Goal: Information Seeking & Learning: Learn about a topic

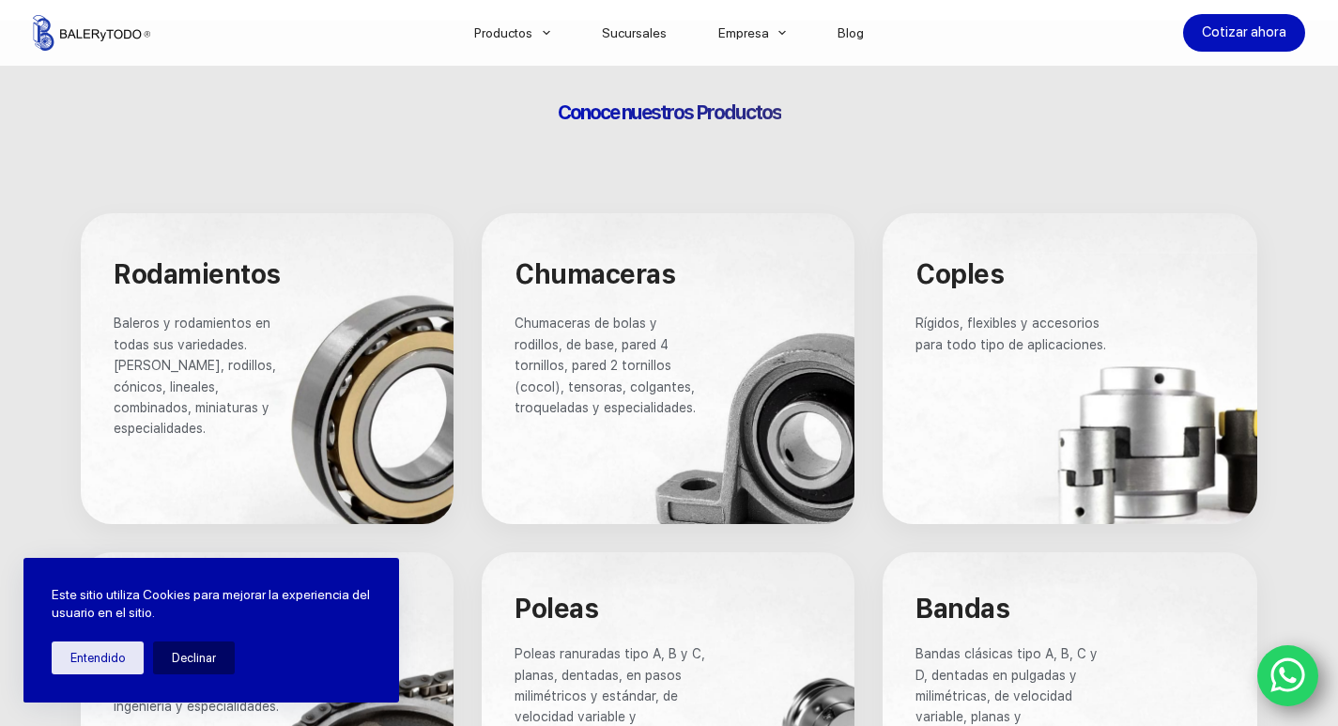
scroll to position [1127, 0]
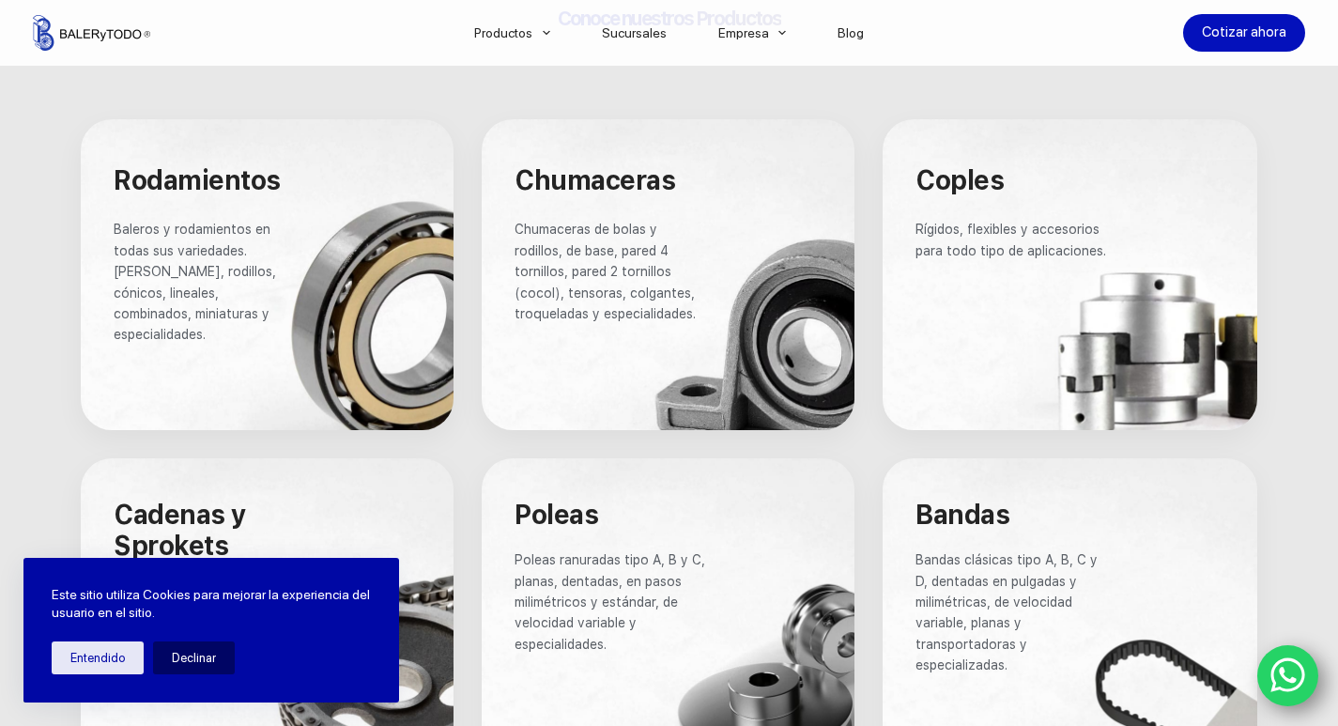
click at [692, 255] on p "Chumaceras de bolas y rodillos, de base, pared 4 tornillos, pared 2 tornillos (…" at bounding box center [611, 271] width 192 height 105
click at [589, 170] on span "Chumaceras" at bounding box center [595, 180] width 161 height 32
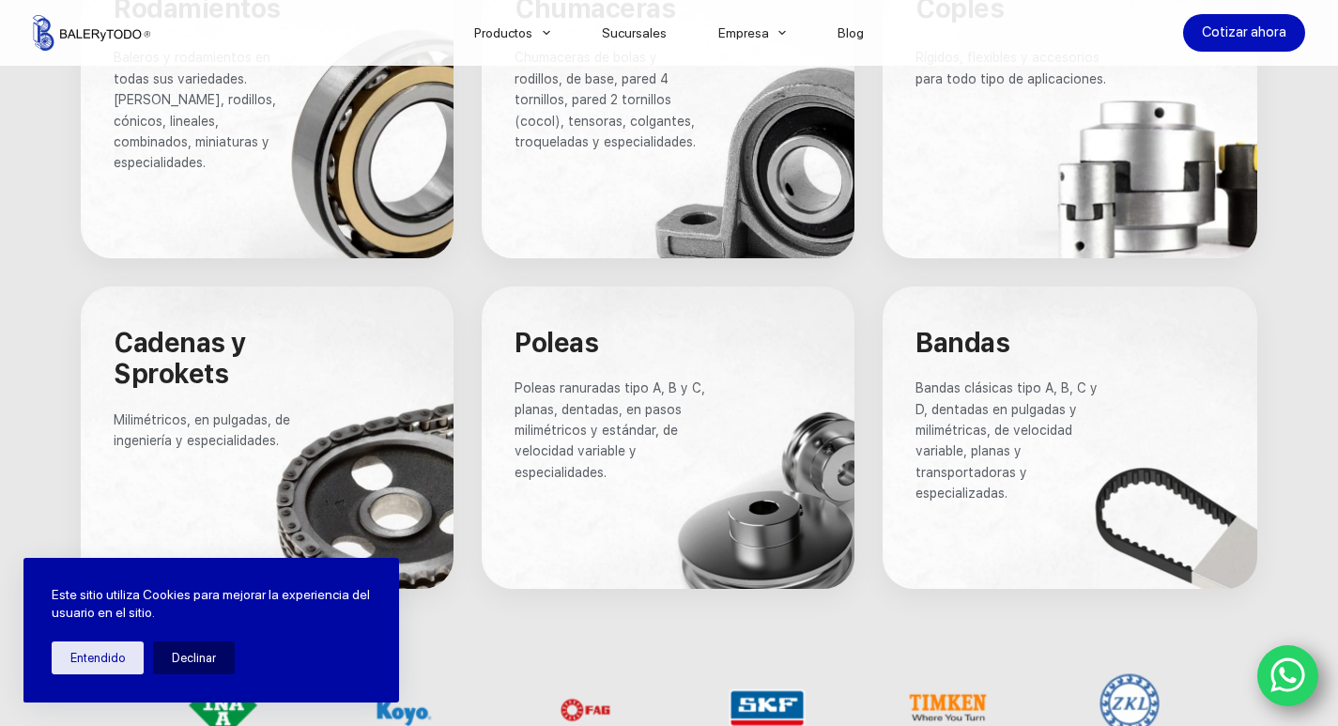
scroll to position [1315, 0]
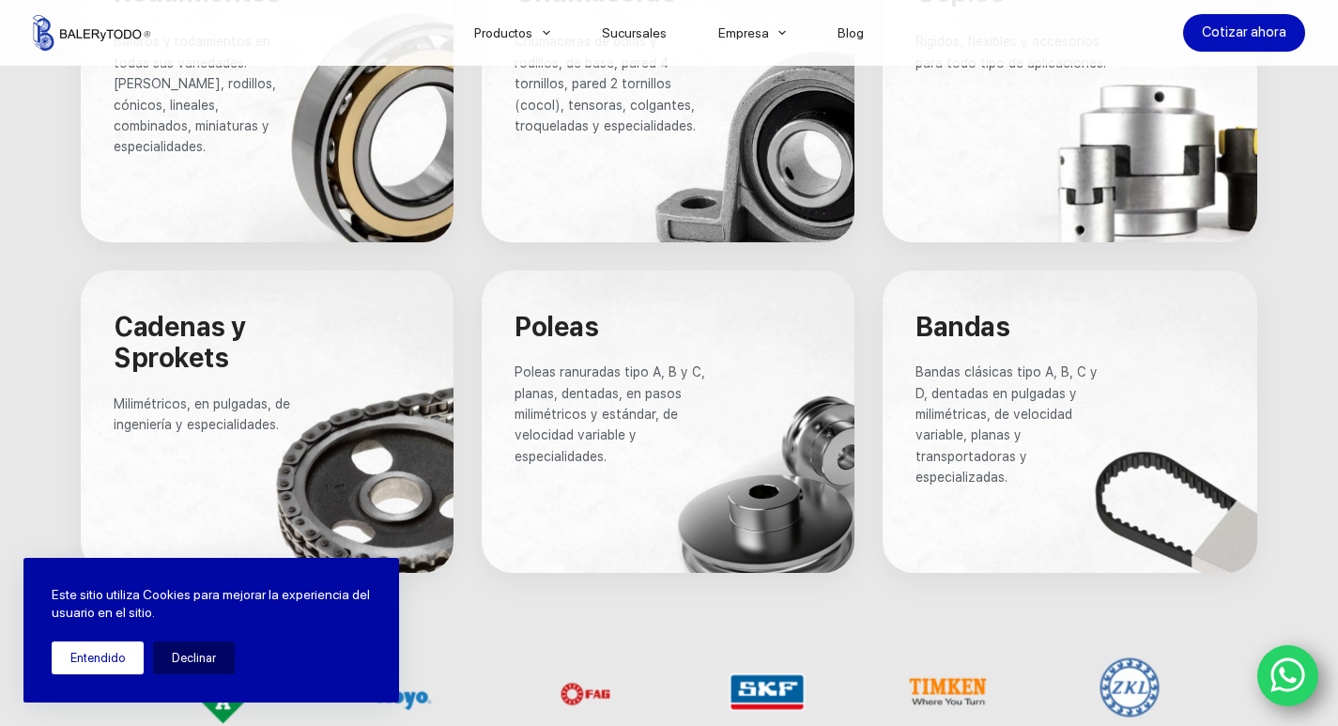
click at [111, 662] on button "Entendido" at bounding box center [98, 657] width 92 height 33
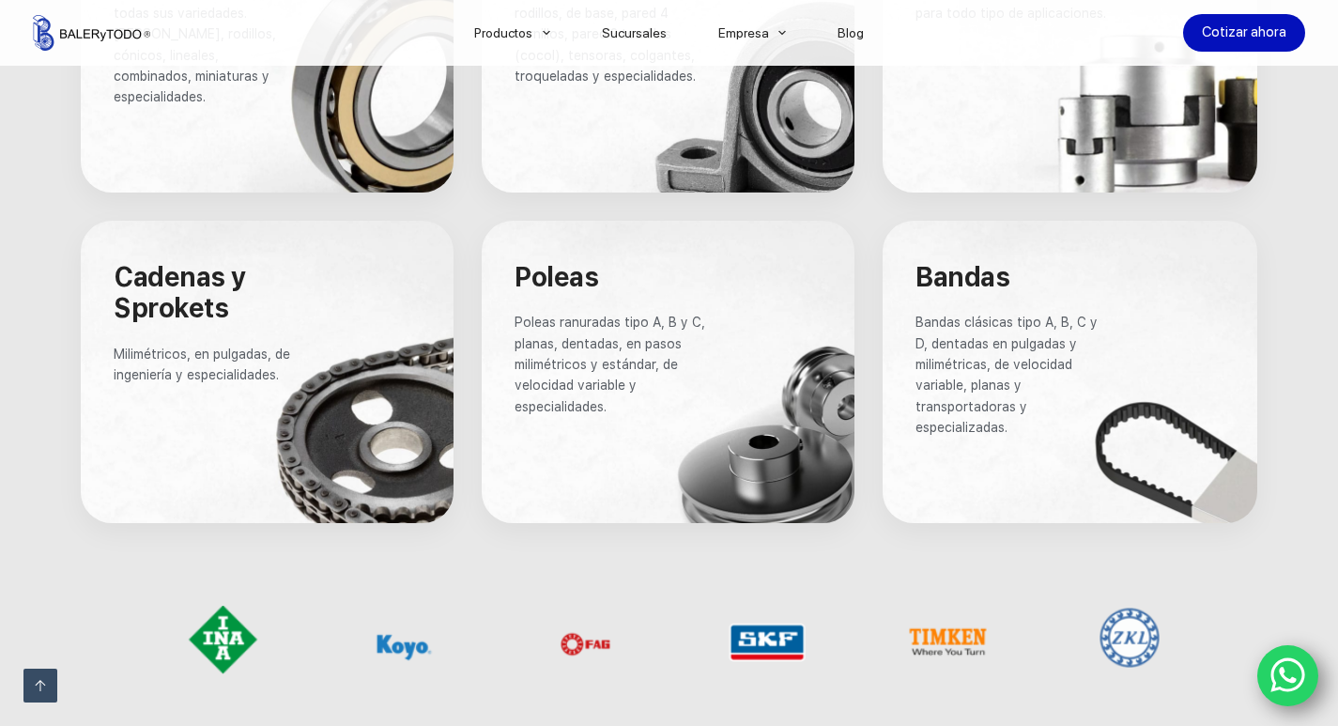
scroll to position [1409, 0]
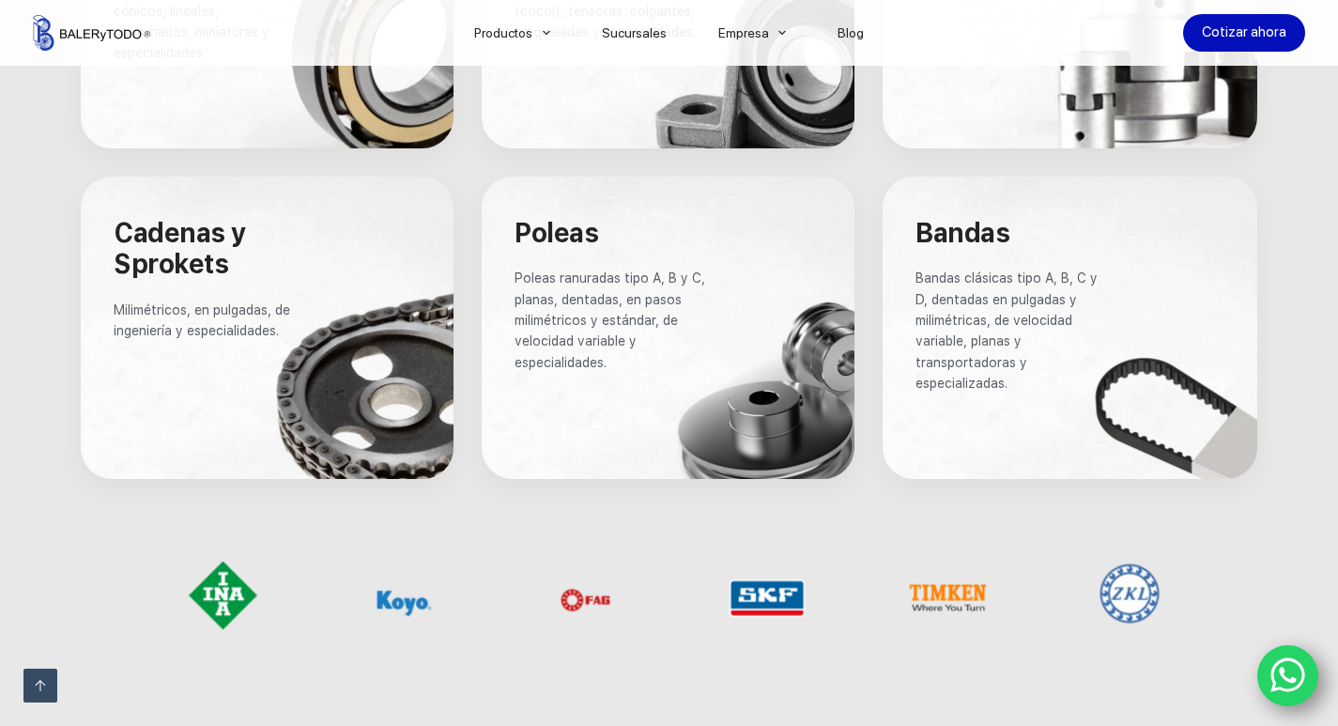
click at [694, 382] on div at bounding box center [611, 386] width 192 height 9
click at [625, 337] on p "Poleas ranuradas tipo A, B y C, planas, dentadas, en pasos milimétricos y están…" at bounding box center [611, 320] width 192 height 105
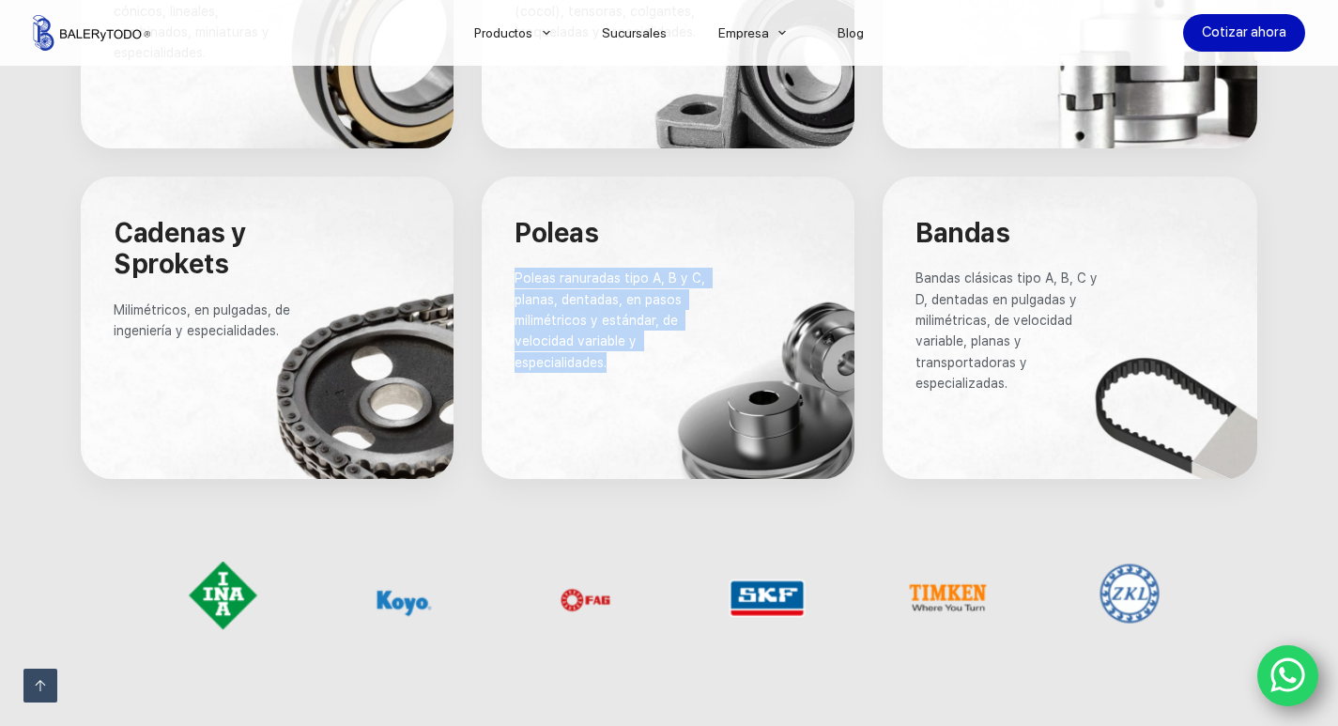
click at [625, 337] on p "Poleas ranuradas tipo A, B y C, planas, dentadas, en pasos milimétricos y están…" at bounding box center [611, 320] width 192 height 105
click at [625, 336] on p "Poleas ranuradas tipo A, B y C, planas, dentadas, en pasos milimétricos y están…" at bounding box center [611, 320] width 192 height 105
drag, startPoint x: 623, startPoint y: 336, endPoint x: 583, endPoint y: 377, distance: 56.5
click at [621, 337] on p "Poleas ranuradas tipo A, B y C, planas, dentadas, en pasos milimétricos y están…" at bounding box center [611, 320] width 192 height 105
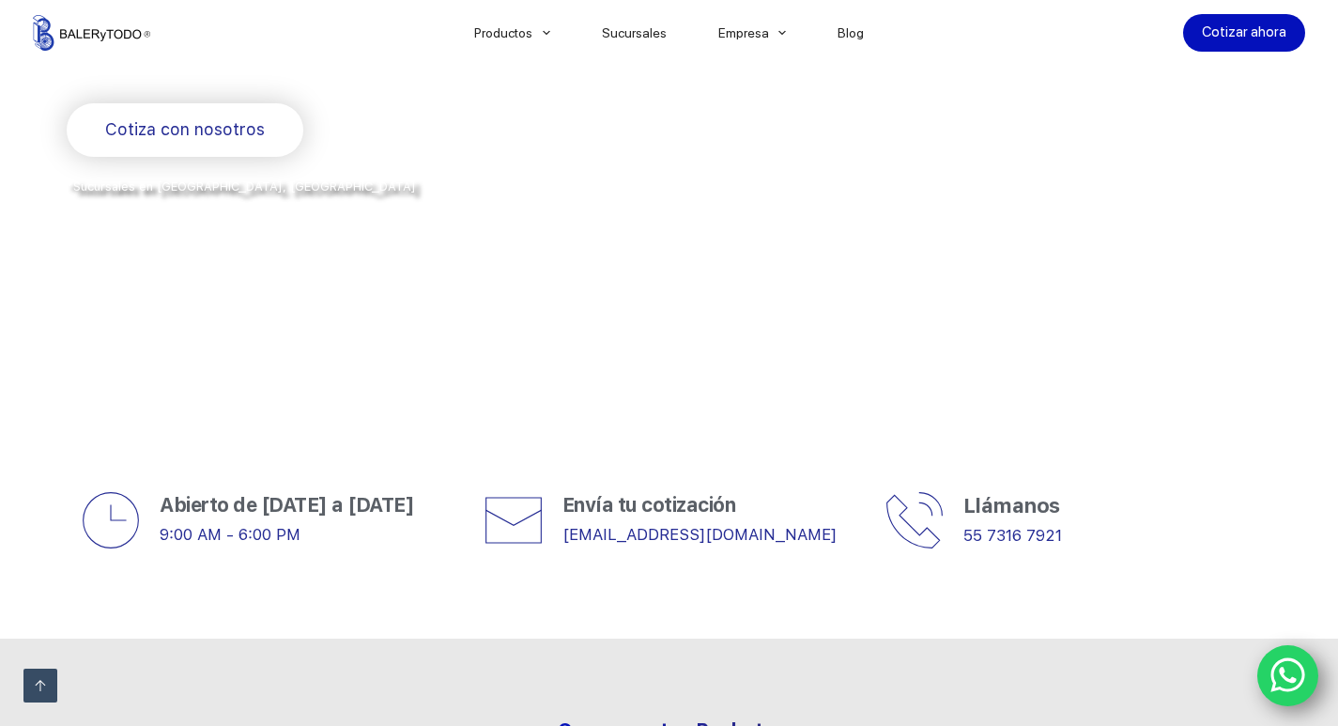
scroll to position [376, 0]
